Goal: Transaction & Acquisition: Purchase product/service

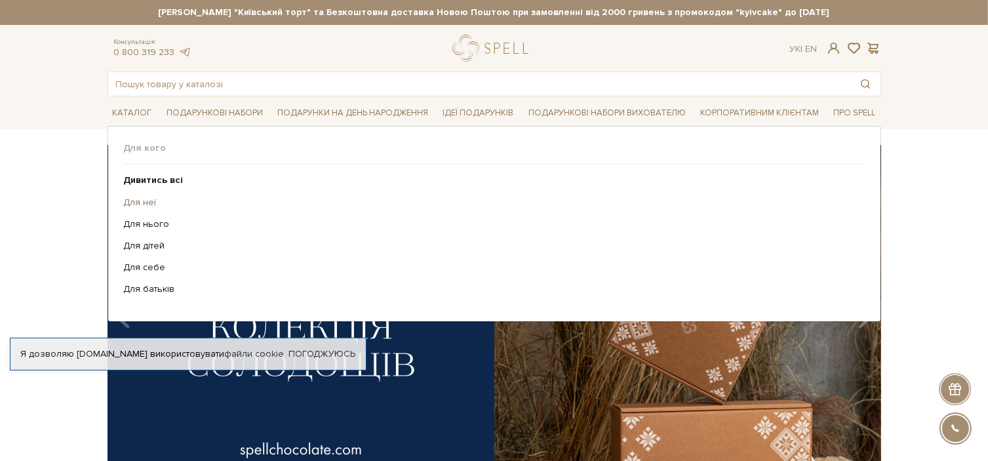
click at [144, 201] on link "Для неї" at bounding box center [489, 203] width 731 height 12
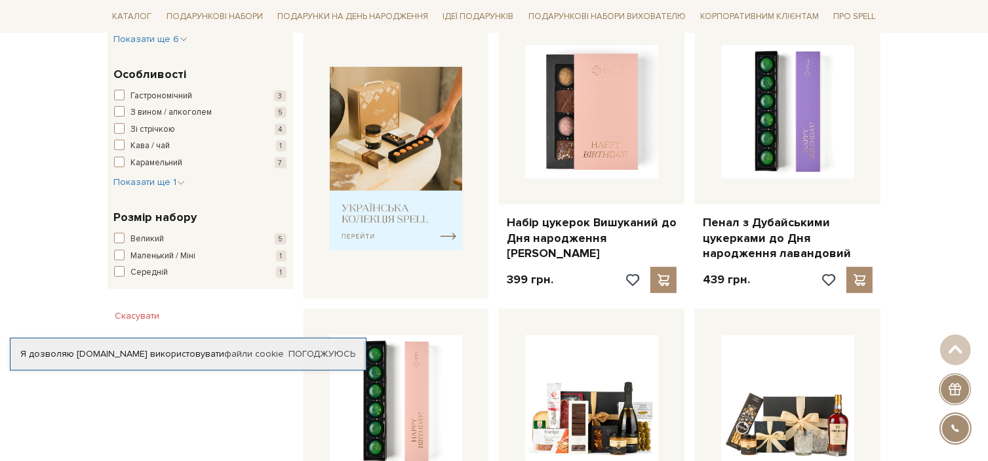
scroll to position [536, 0]
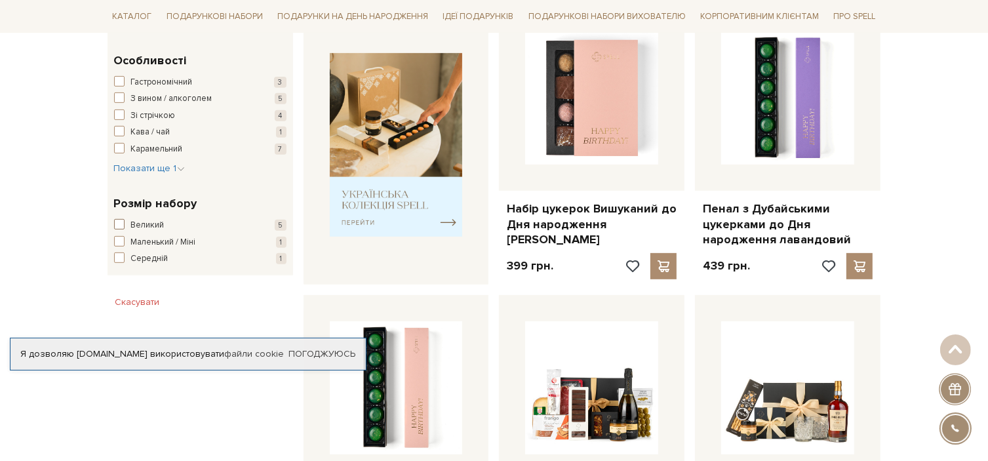
click at [115, 220] on span "button" at bounding box center [119, 224] width 10 height 10
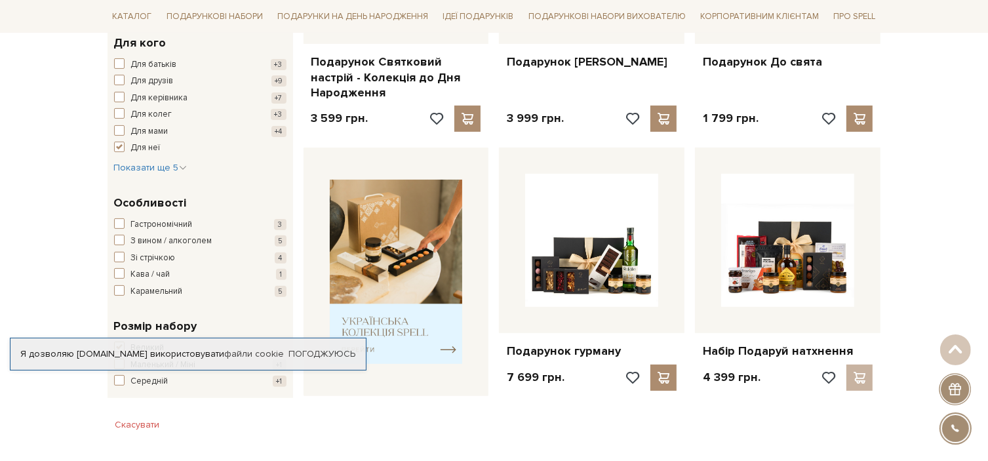
scroll to position [262, 0]
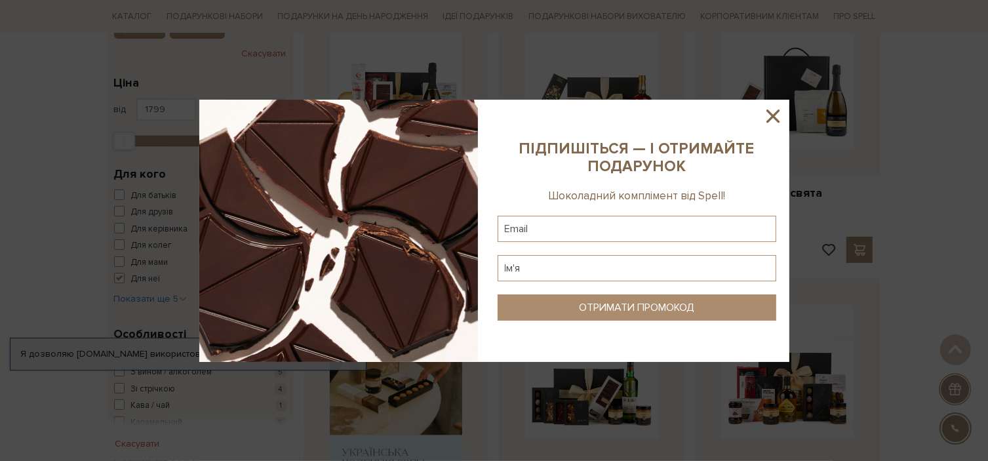
click at [767, 113] on icon at bounding box center [773, 116] width 22 height 22
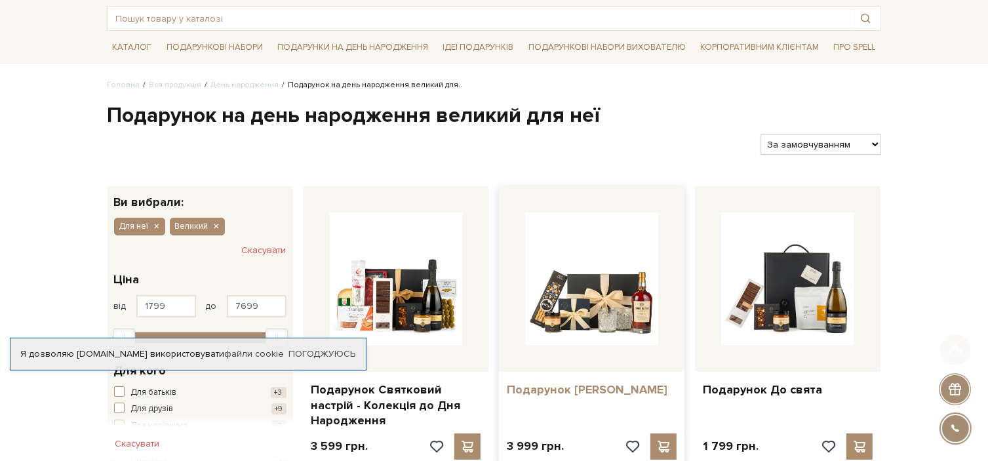
scroll to position [0, 0]
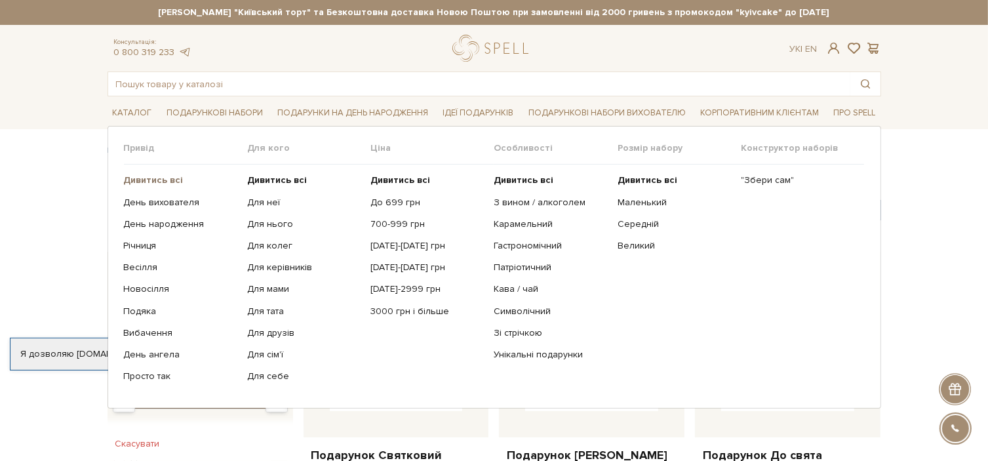
click at [163, 178] on b "Дивитись всі" at bounding box center [154, 179] width 60 height 11
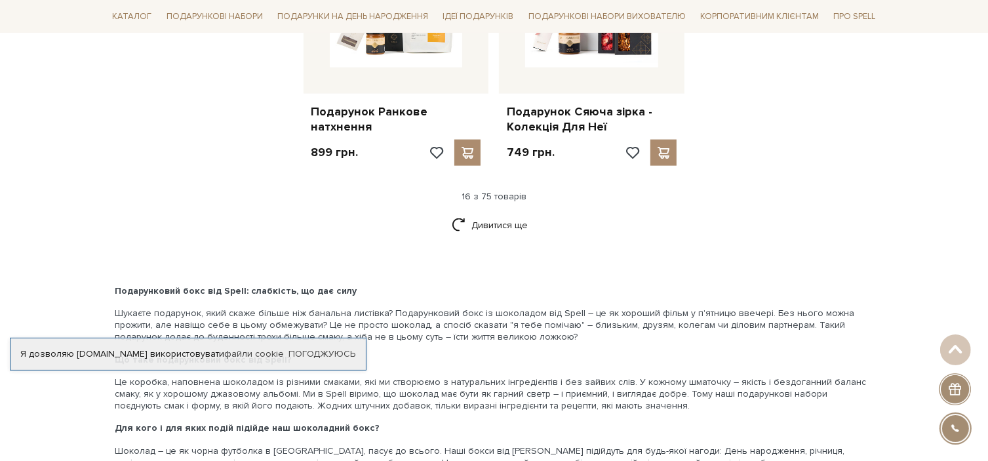
scroll to position [1836, 0]
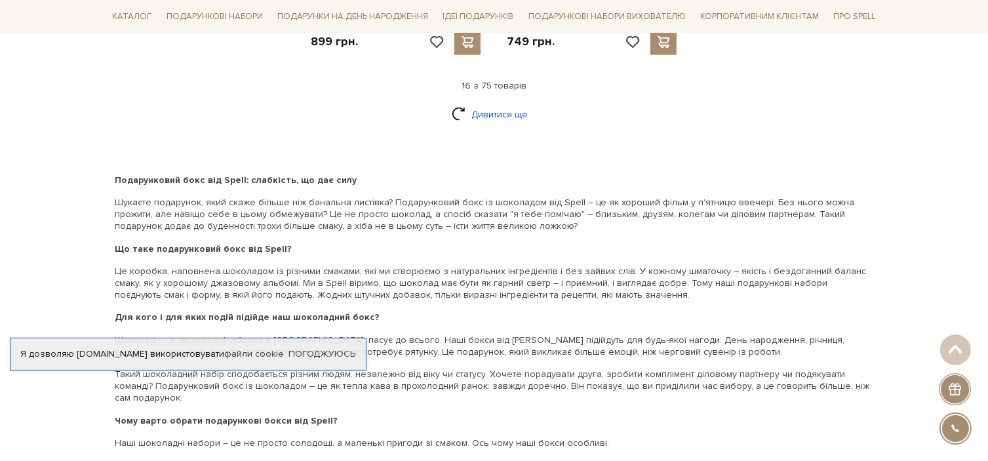
click at [493, 103] on link "Дивитися ще" at bounding box center [494, 114] width 85 height 23
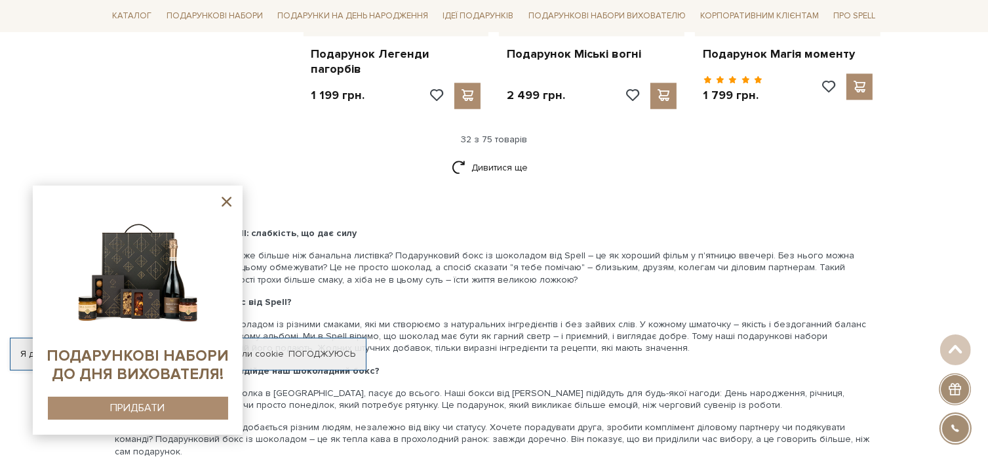
scroll to position [3148, 0]
click at [462, 161] on link "Дивитися ще" at bounding box center [494, 166] width 85 height 23
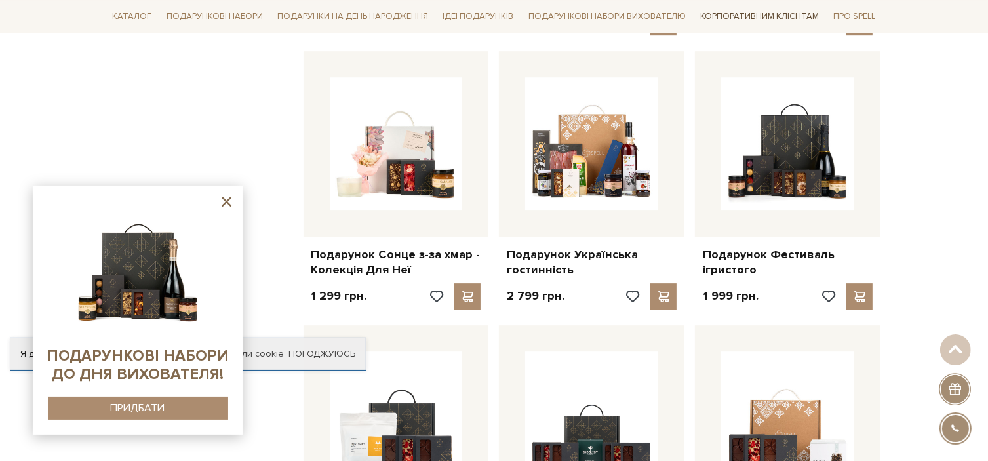
scroll to position [3673, 0]
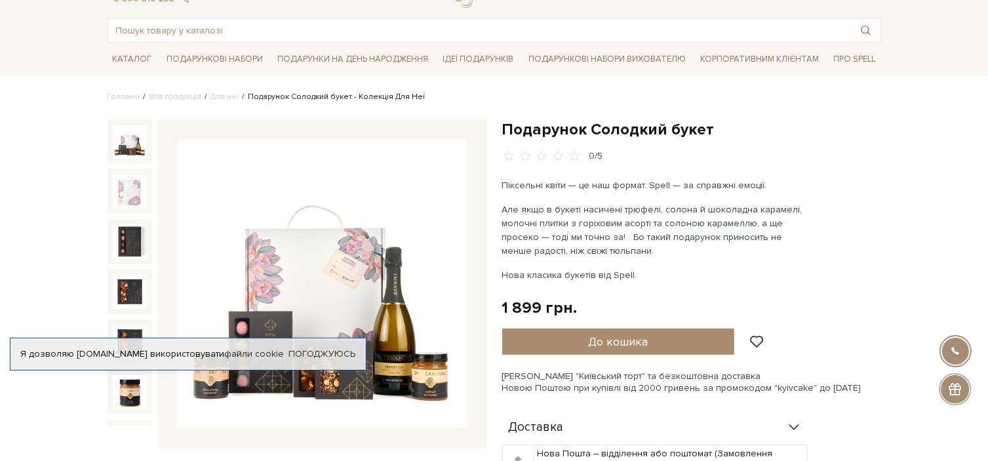
scroll to position [131, 0]
